Goal: Task Accomplishment & Management: Complete application form

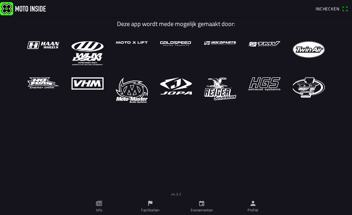
click at [326, 9] on span "Inchecken" at bounding box center [328, 8] width 24 height 6
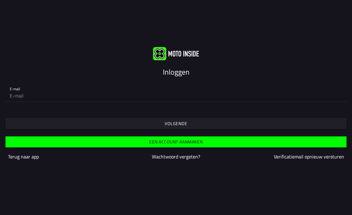
click at [85, 99] on input "email" at bounding box center [176, 96] width 332 height 12
type input "[EMAIL_ADDRESS][DOMAIN_NAME]"
click at [91, 125] on span "Volgende" at bounding box center [175, 123] width 331 height 11
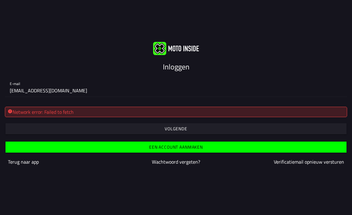
click at [78, 94] on input "[EMAIL_ADDRESS][DOMAIN_NAME]" at bounding box center [176, 90] width 332 height 12
click at [154, 127] on span "button" at bounding box center [175, 128] width 331 height 11
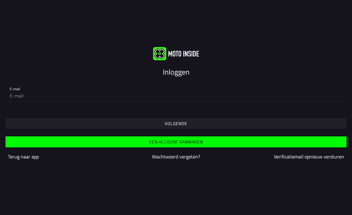
click at [55, 97] on input "email" at bounding box center [176, 96] width 332 height 12
type input "[EMAIL_ADDRESS][DOMAIN_NAME]"
click at [67, 124] on span "Volgende" at bounding box center [175, 123] width 331 height 11
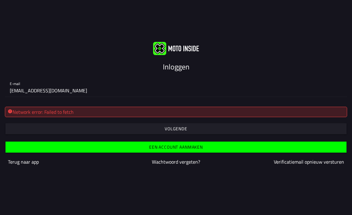
click at [111, 113] on div "Network error: Failed to fetch" at bounding box center [176, 112] width 342 height 10
